Goal: Navigation & Orientation: Find specific page/section

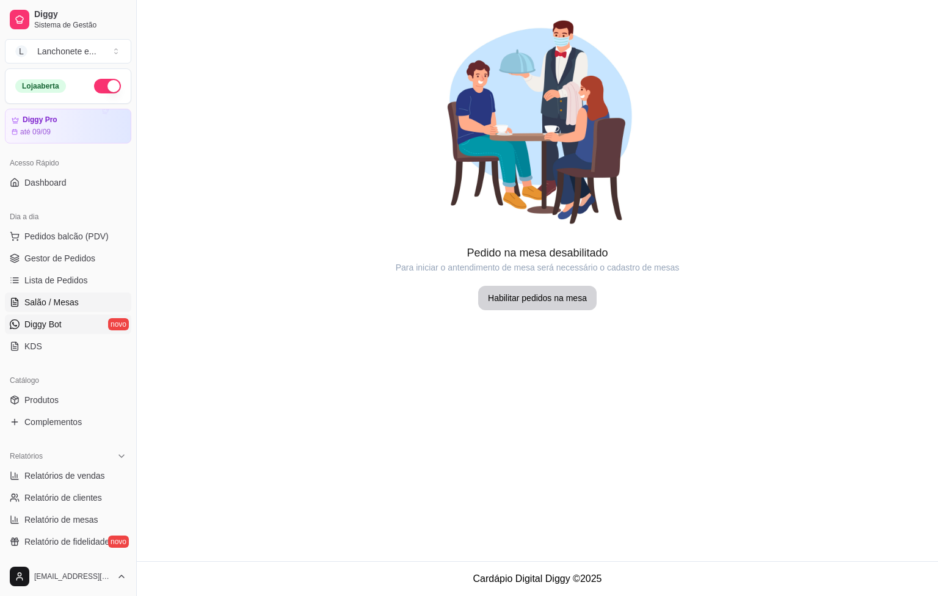
click at [67, 324] on link "Diggy Bot novo" at bounding box center [68, 325] width 126 height 20
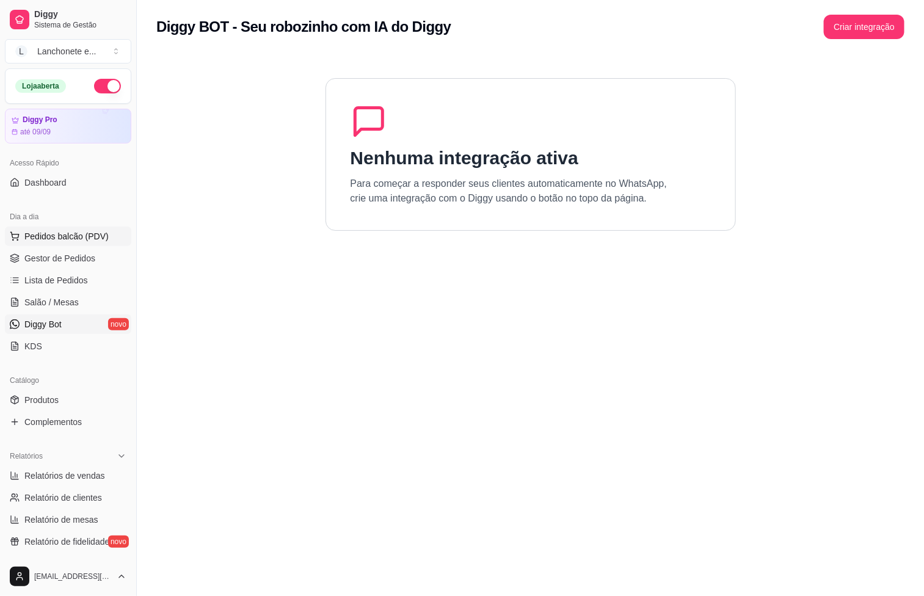
click at [70, 246] on button "Pedidos balcão (PDV)" at bounding box center [68, 237] width 126 height 20
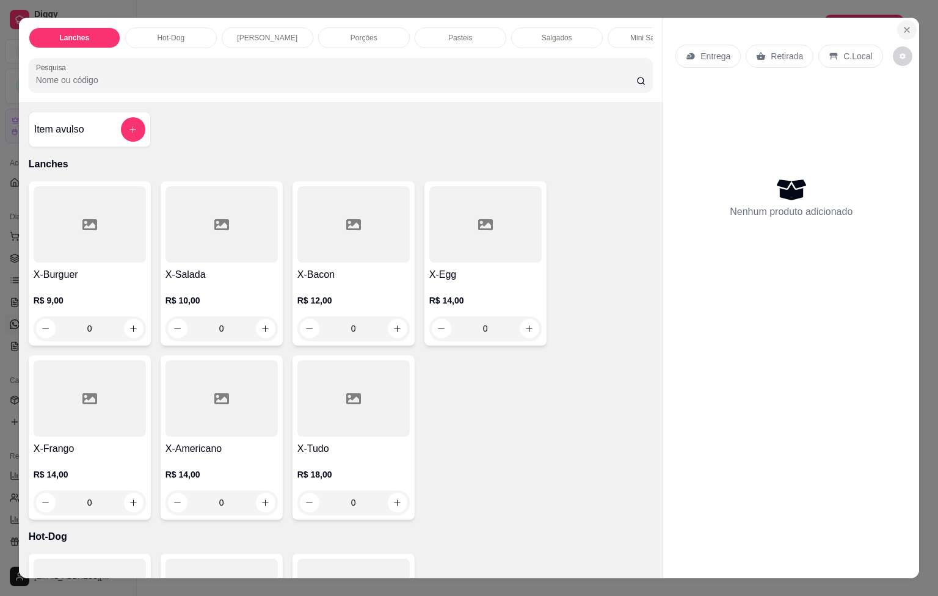
click at [902, 25] on icon "Close" at bounding box center [907, 30] width 10 height 10
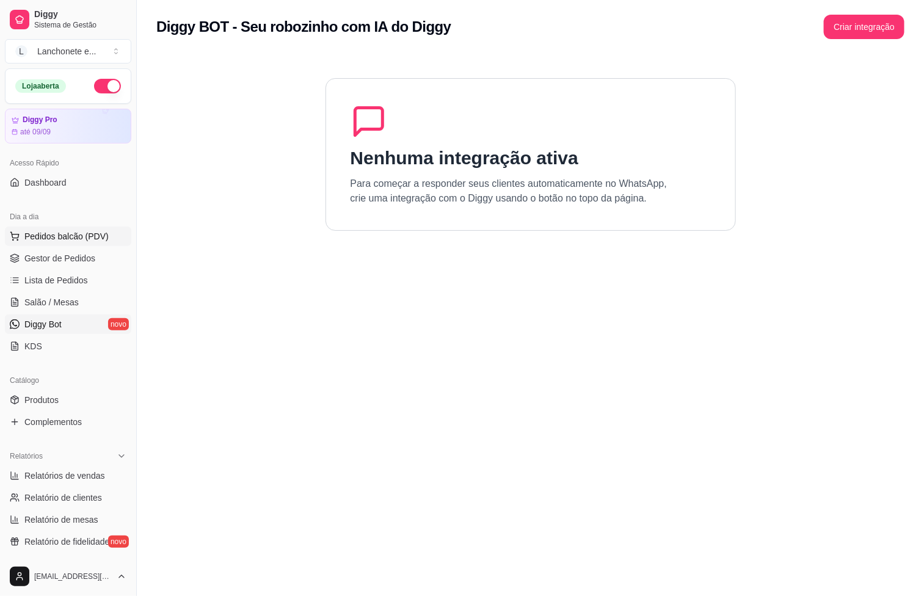
click at [35, 233] on span "Pedidos balcão (PDV)" at bounding box center [66, 236] width 84 height 12
click at [37, 247] on div at bounding box center [86, 224] width 114 height 77
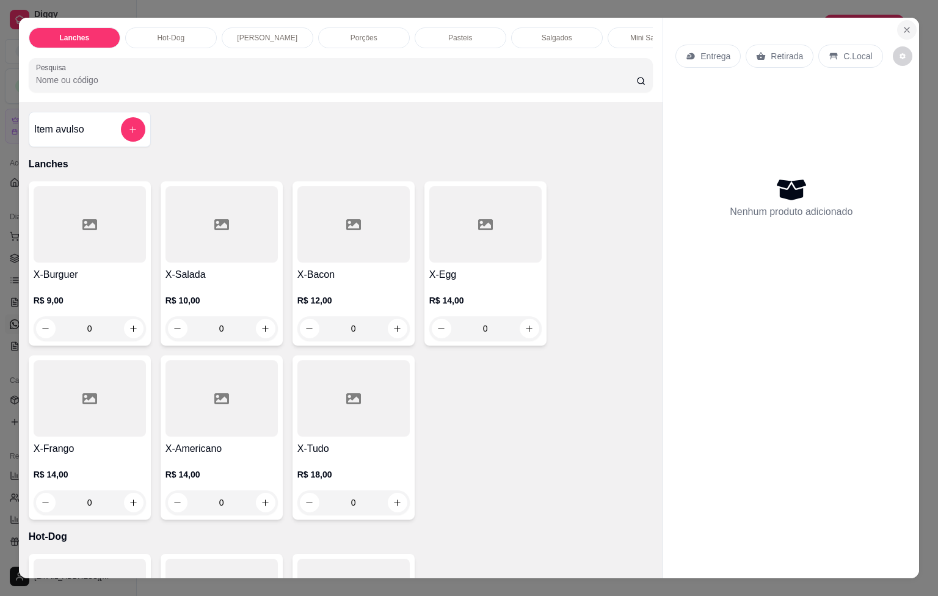
click at [897, 20] on button "Close" at bounding box center [907, 30] width 20 height 20
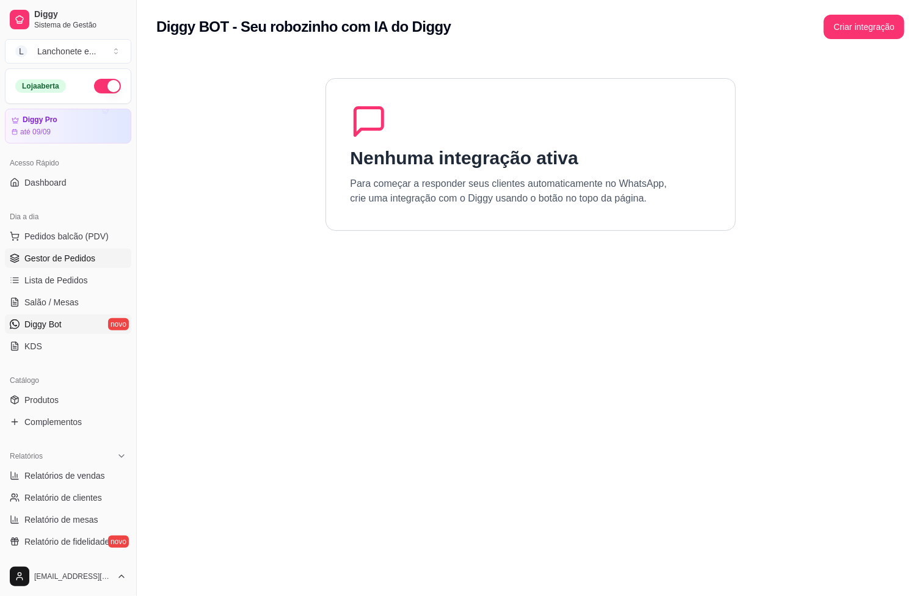
click at [59, 265] on span "Gestor de Pedidos" at bounding box center [59, 258] width 71 height 12
